Goal: Task Accomplishment & Management: Manage account settings

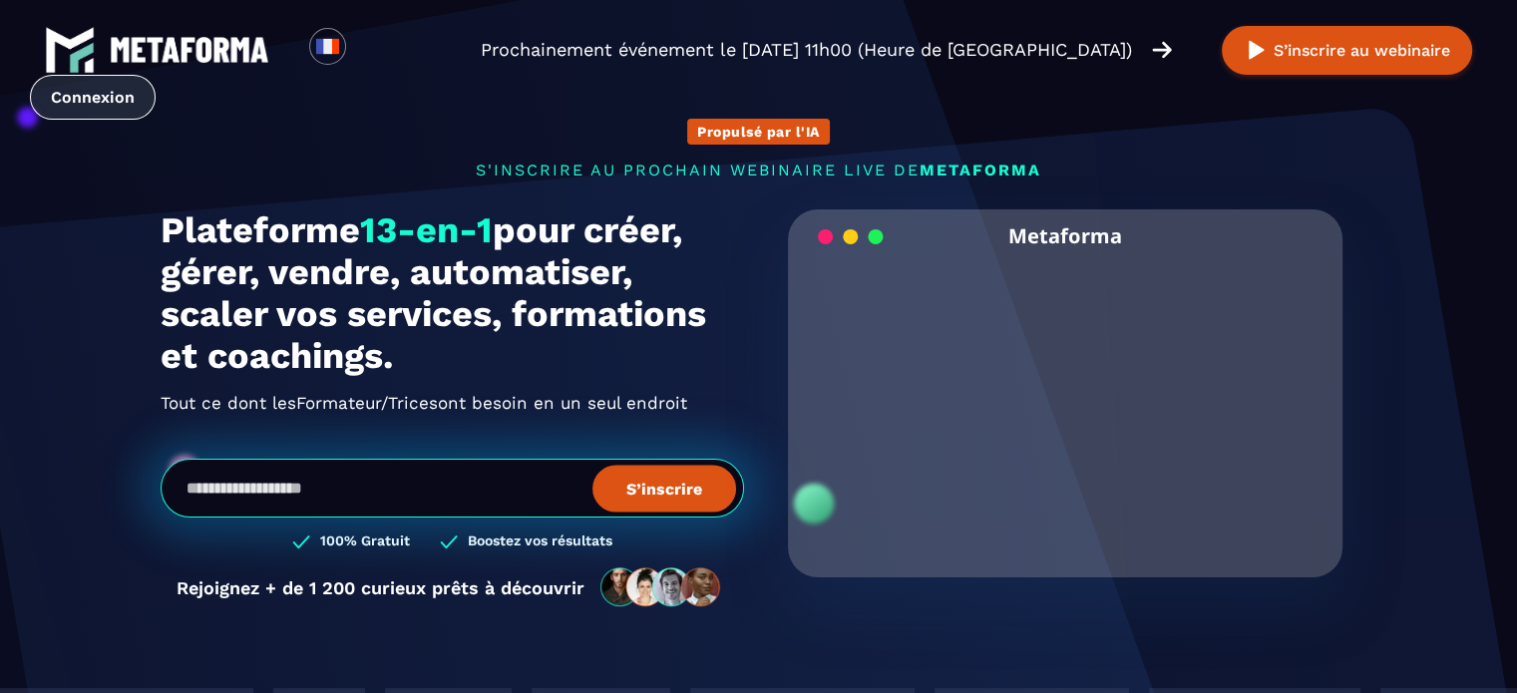
click at [85, 91] on link "Connexion" at bounding box center [93, 97] width 126 height 45
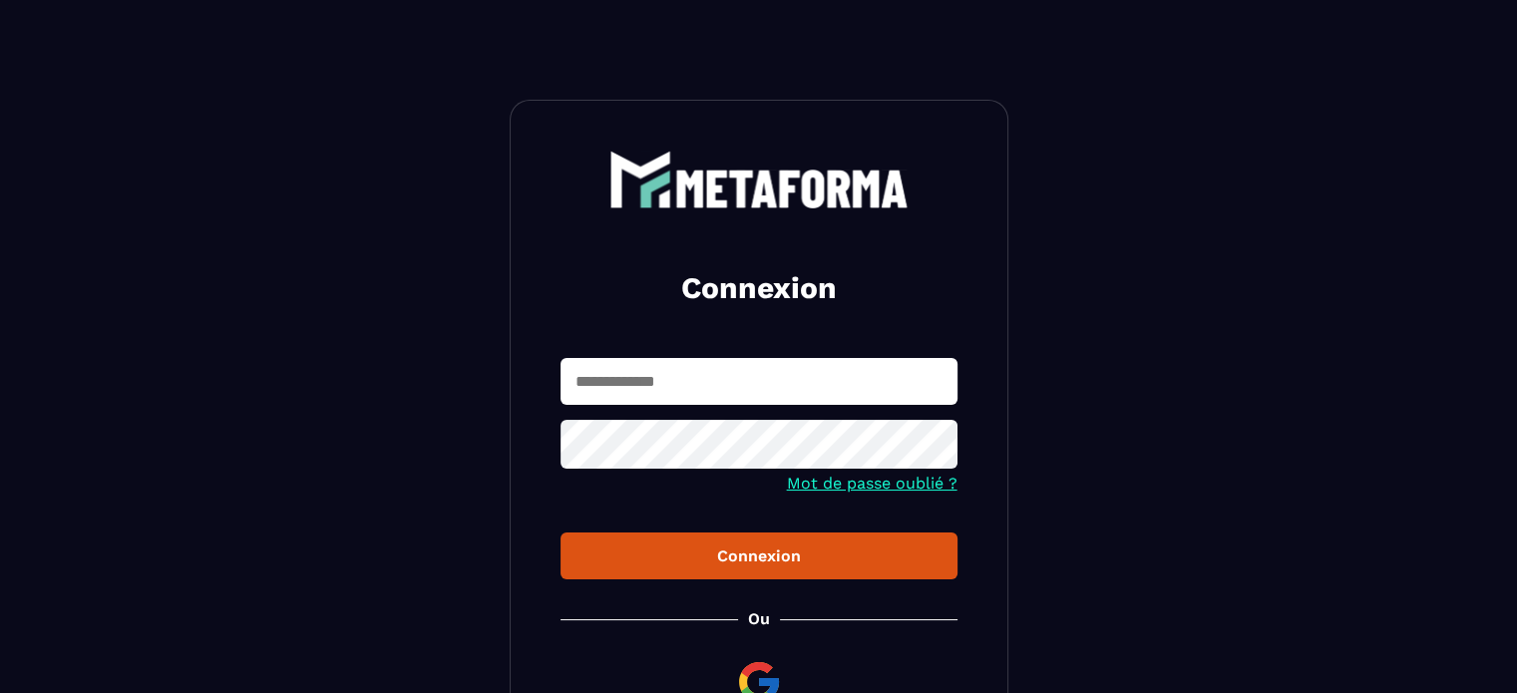
click at [615, 387] on input "text" at bounding box center [759, 381] width 397 height 47
type input "**********"
click at [740, 562] on div "Connexion" at bounding box center [759, 556] width 365 height 19
